Goal: Find specific page/section: Find specific page/section

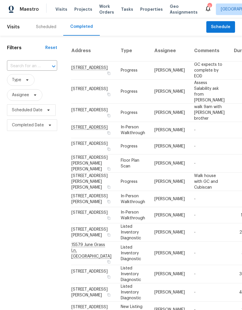
click at [80, 11] on span "Projects" at bounding box center [83, 9] width 18 height 6
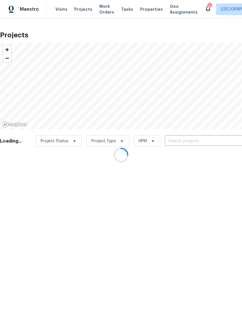
click at [142, 9] on div at bounding box center [121, 155] width 242 height 310
click at [140, 11] on div at bounding box center [121, 155] width 242 height 310
click at [142, 10] on div at bounding box center [121, 155] width 242 height 310
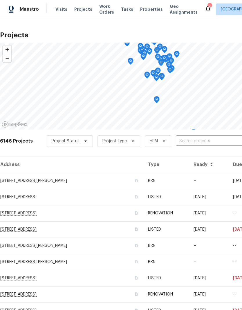
click at [141, 10] on span "Properties" at bounding box center [151, 9] width 23 height 6
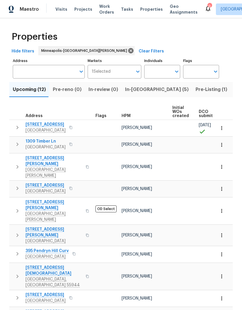
click at [50, 73] on input "Address" at bounding box center [44, 72] width 63 height 14
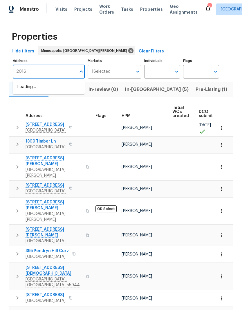
type input "2016"
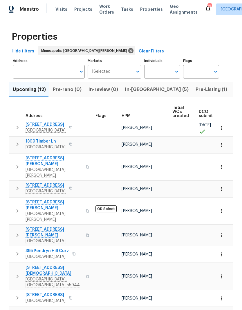
click at [48, 74] on input "Address" at bounding box center [44, 72] width 63 height 14
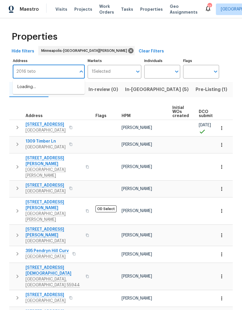
type input "2016 teton"
click at [58, 90] on li "2016 Teton Trl Brooklyn Park MN 55444" at bounding box center [49, 87] width 72 height 10
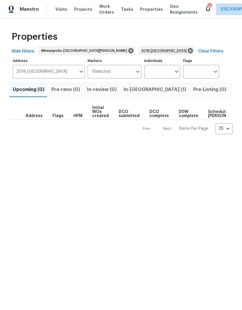
click at [134, 89] on span "In-reno (1)" at bounding box center [154, 89] width 63 height 8
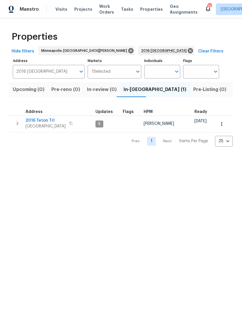
click at [42, 120] on span "2016 Teton Trl" at bounding box center [45, 121] width 40 height 6
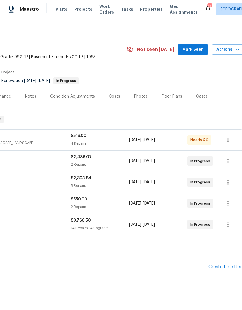
scroll to position [0, 83]
click at [168, 93] on div "Floor Plans" at bounding box center [172, 96] width 34 height 17
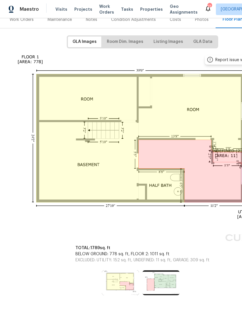
scroll to position [76, 21]
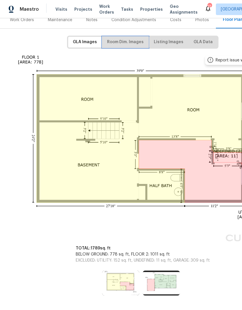
click at [131, 39] on span "Room Dim. Images" at bounding box center [125, 42] width 37 height 7
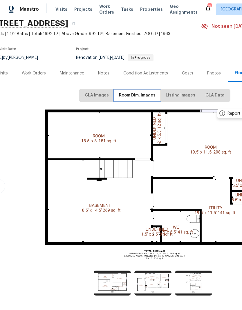
scroll to position [23, 9]
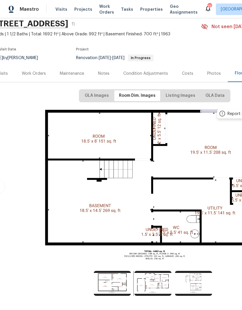
click at [155, 281] on img at bounding box center [152, 283] width 37 height 25
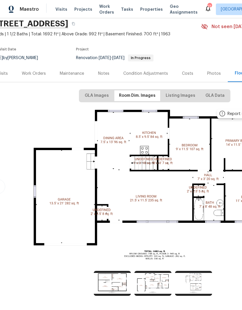
click at [32, 76] on div "Work Orders" at bounding box center [34, 74] width 24 height 6
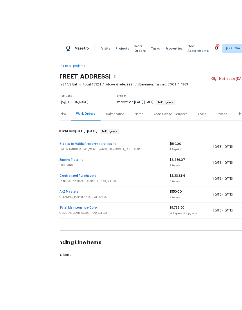
scroll to position [12, 0]
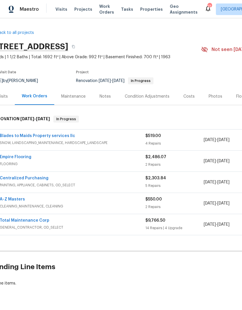
click at [23, 155] on link "Empire Flooring" at bounding box center [16, 157] width 32 height 4
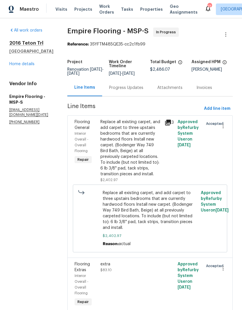
click at [26, 65] on link "Home details" at bounding box center [21, 64] width 25 height 4
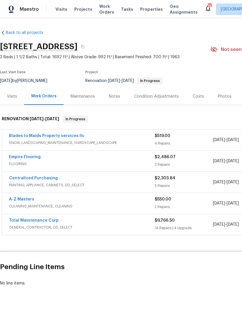
click at [32, 156] on link "Empire Flooring" at bounding box center [25, 157] width 32 height 4
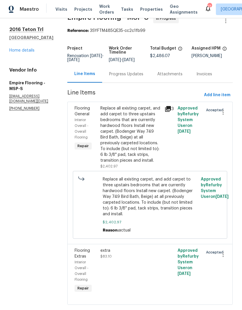
scroll to position [13, 0]
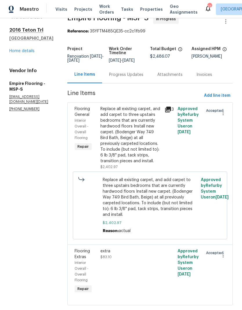
click at [142, 77] on div "Progress Updates" at bounding box center [126, 75] width 34 height 6
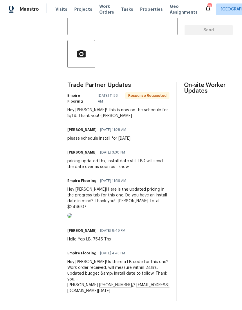
scroll to position [130, 0]
